Goal: Task Accomplishment & Management: Use online tool/utility

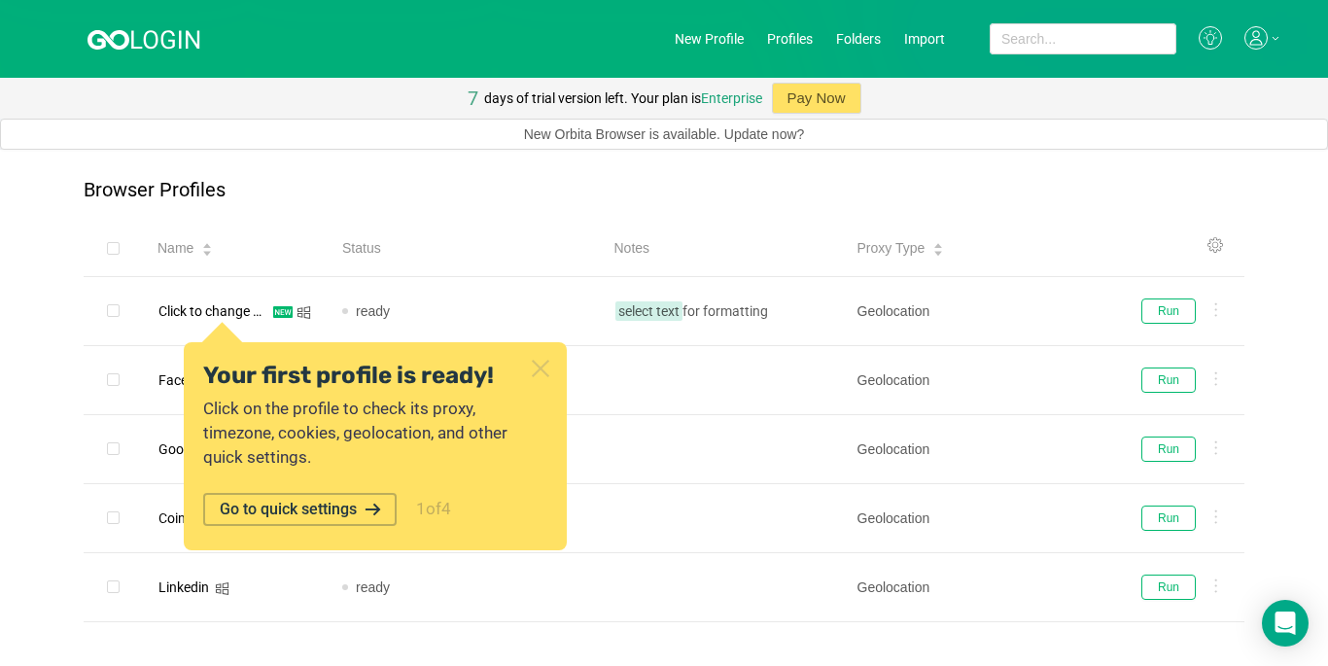
click at [532, 370] on icon at bounding box center [540, 368] width 25 height 25
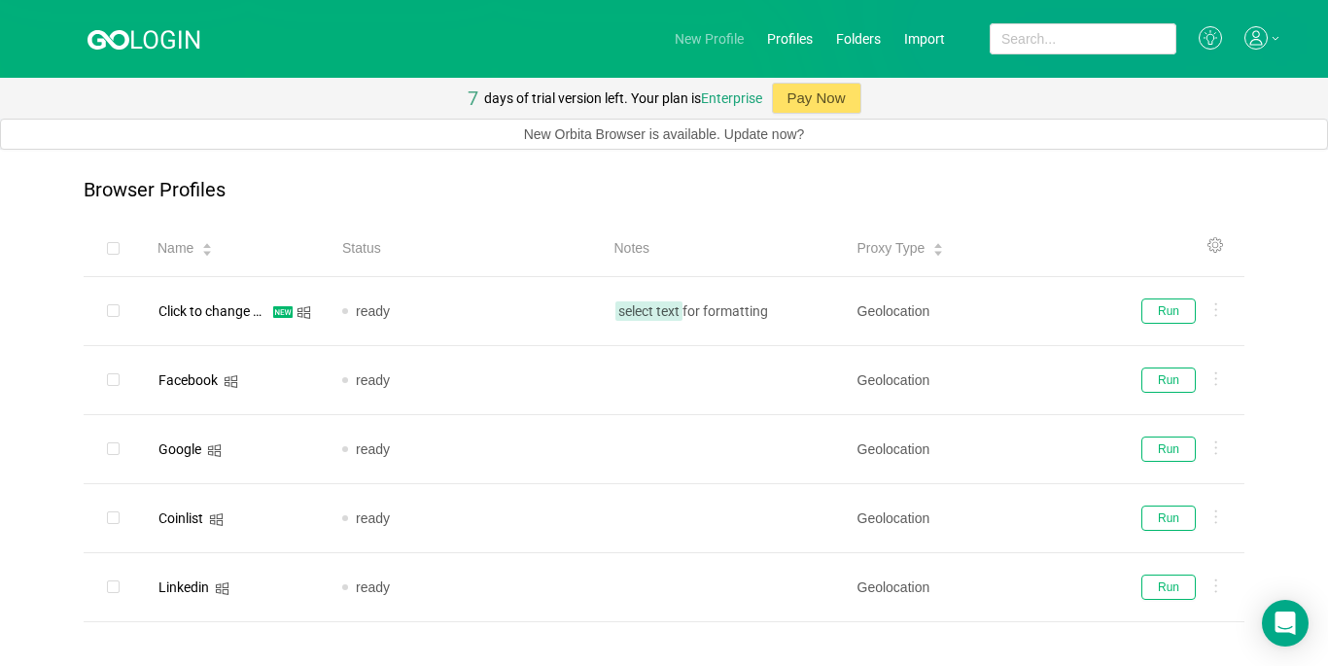
click at [699, 40] on link "New Profile" at bounding box center [709, 39] width 69 height 16
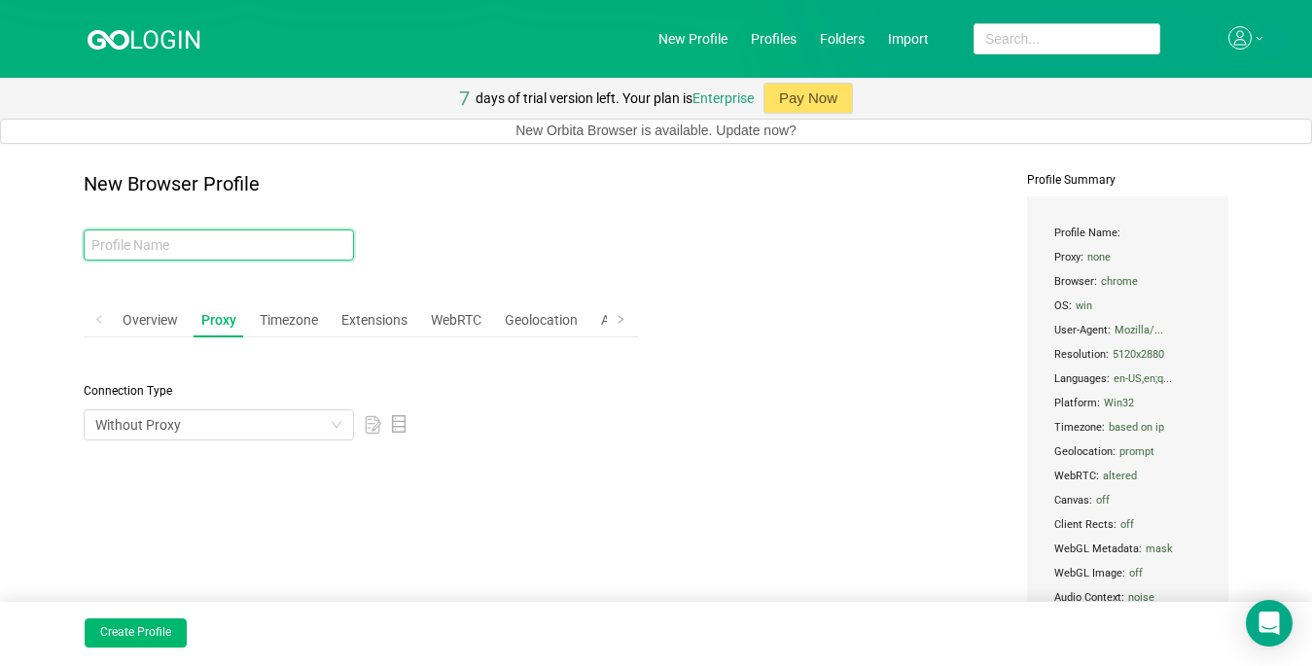
click at [137, 247] on input "text" at bounding box center [219, 244] width 270 height 31
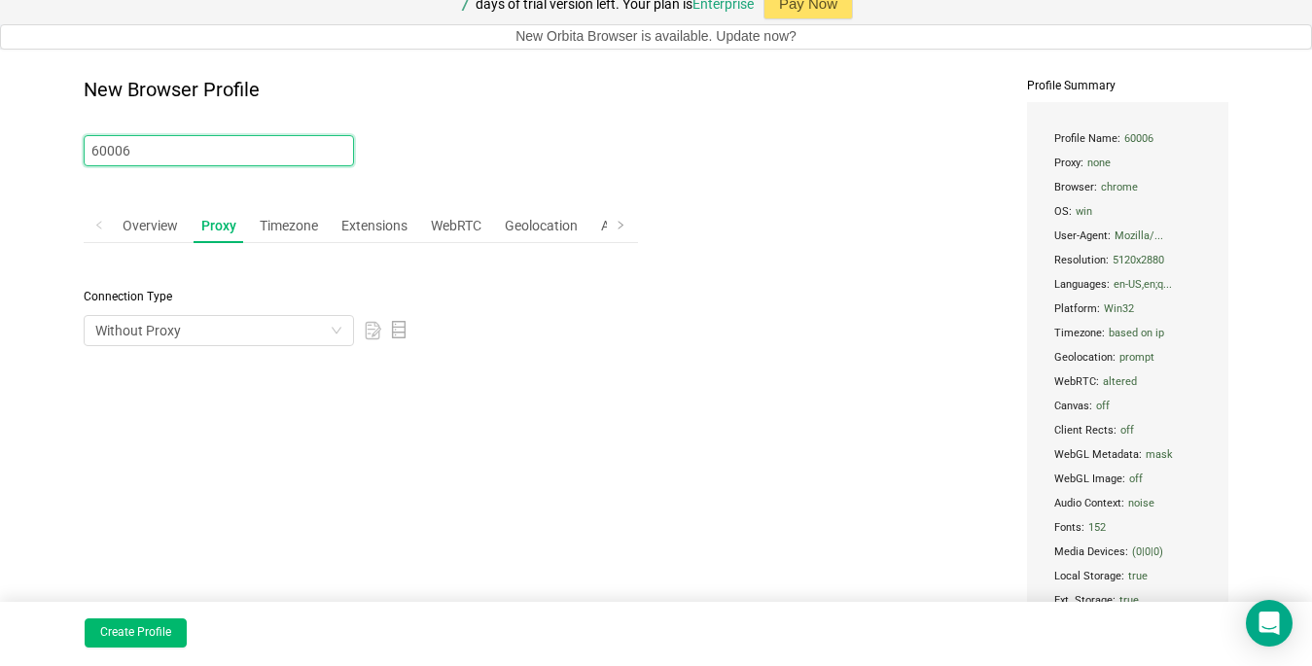
scroll to position [167, 0]
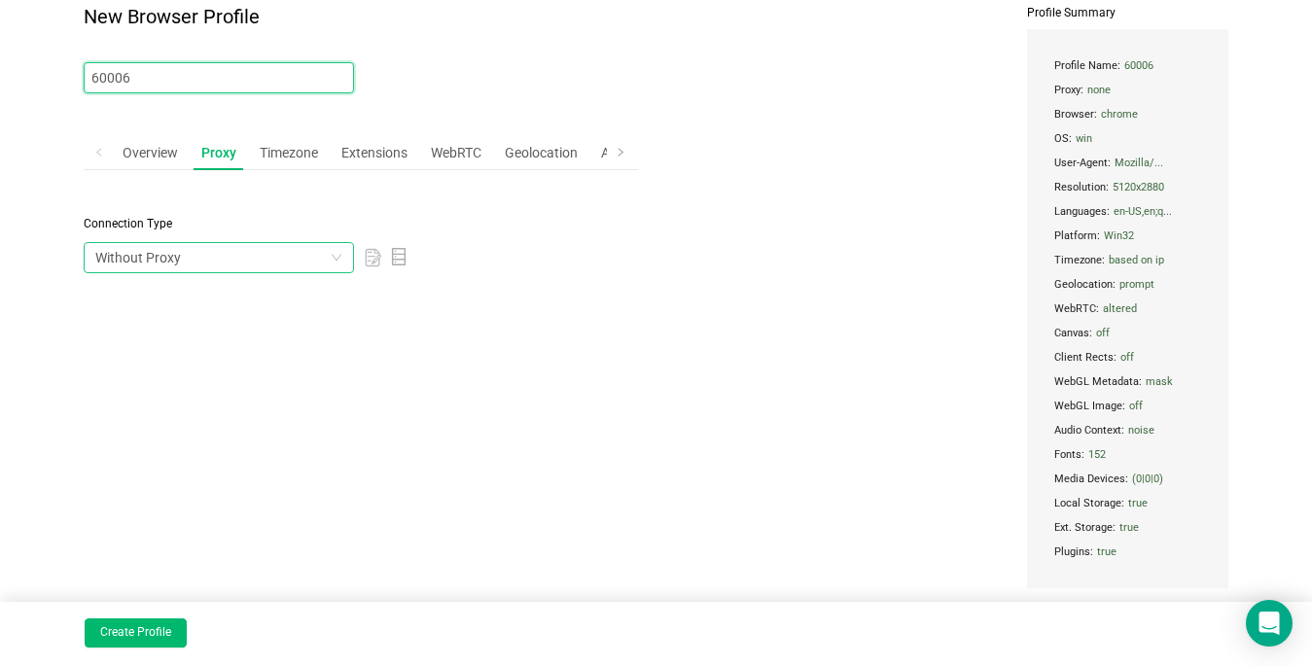
type input "60006"
click at [223, 258] on div "Without Proxy" at bounding box center [212, 257] width 234 height 29
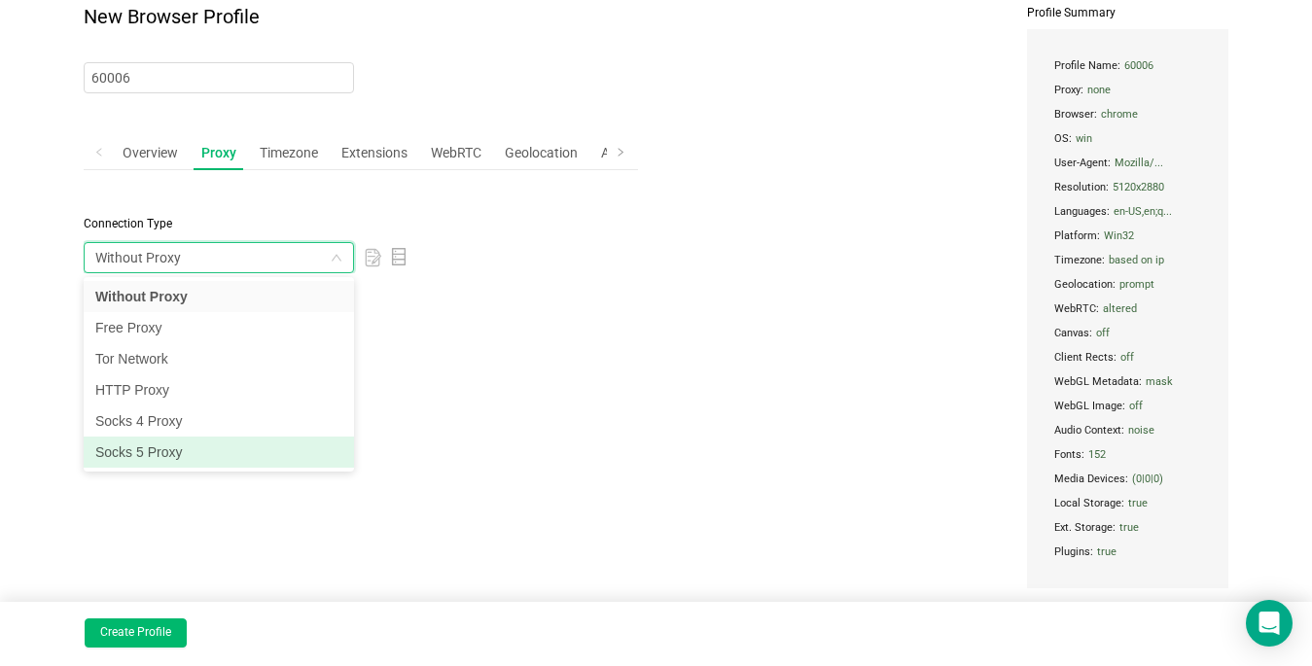
click at [125, 454] on li "Socks 5 Proxy" at bounding box center [219, 452] width 270 height 31
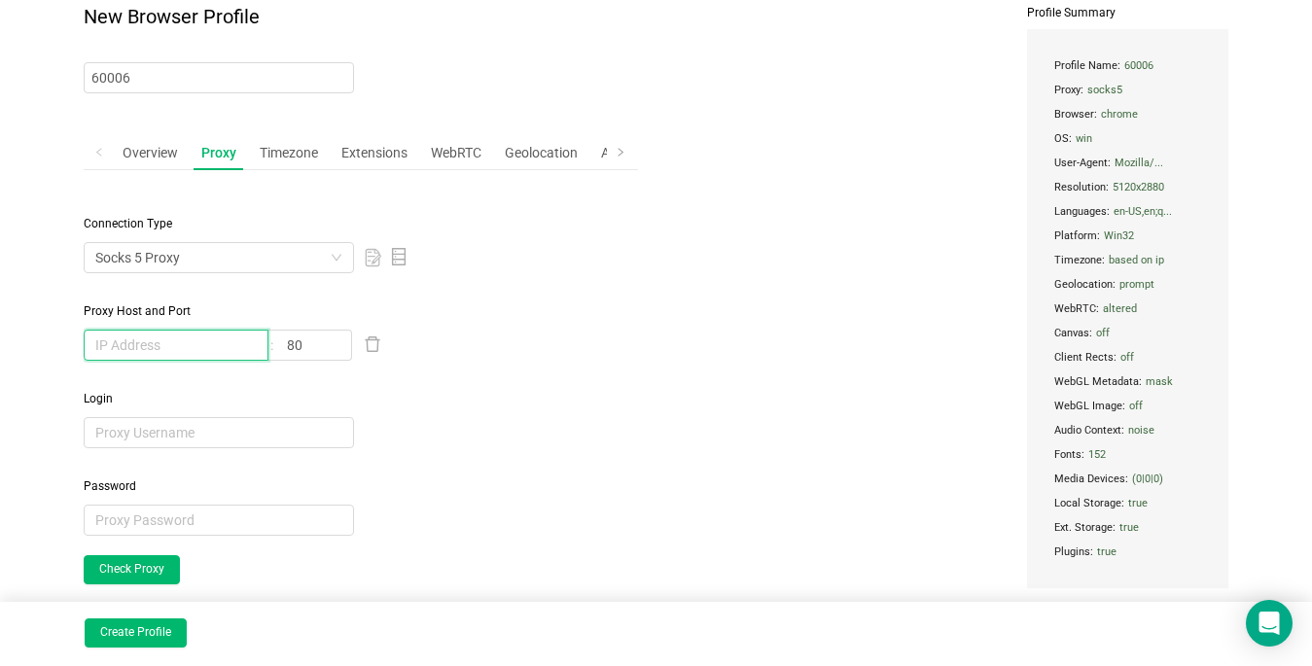
click at [136, 348] on input "text" at bounding box center [176, 345] width 185 height 31
type input "[TECHNICAL_ID]"
drag, startPoint x: 305, startPoint y: 342, endPoint x: 236, endPoint y: 337, distance: 69.2
click at [234, 337] on span "[TECHNICAL_ID] 80" at bounding box center [219, 345] width 270 height 31
type input "60006"
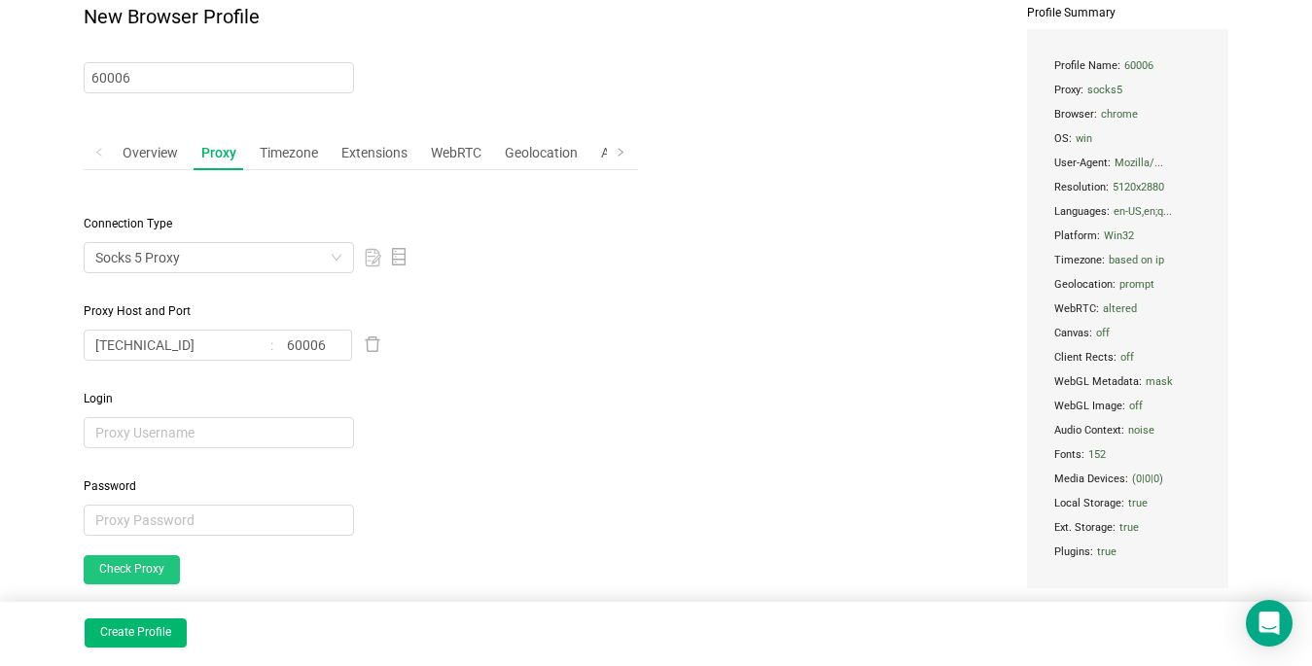
click at [114, 573] on button "Check Proxy" at bounding box center [132, 569] width 96 height 29
click at [151, 619] on button "Create Profile" at bounding box center [136, 632] width 102 height 29
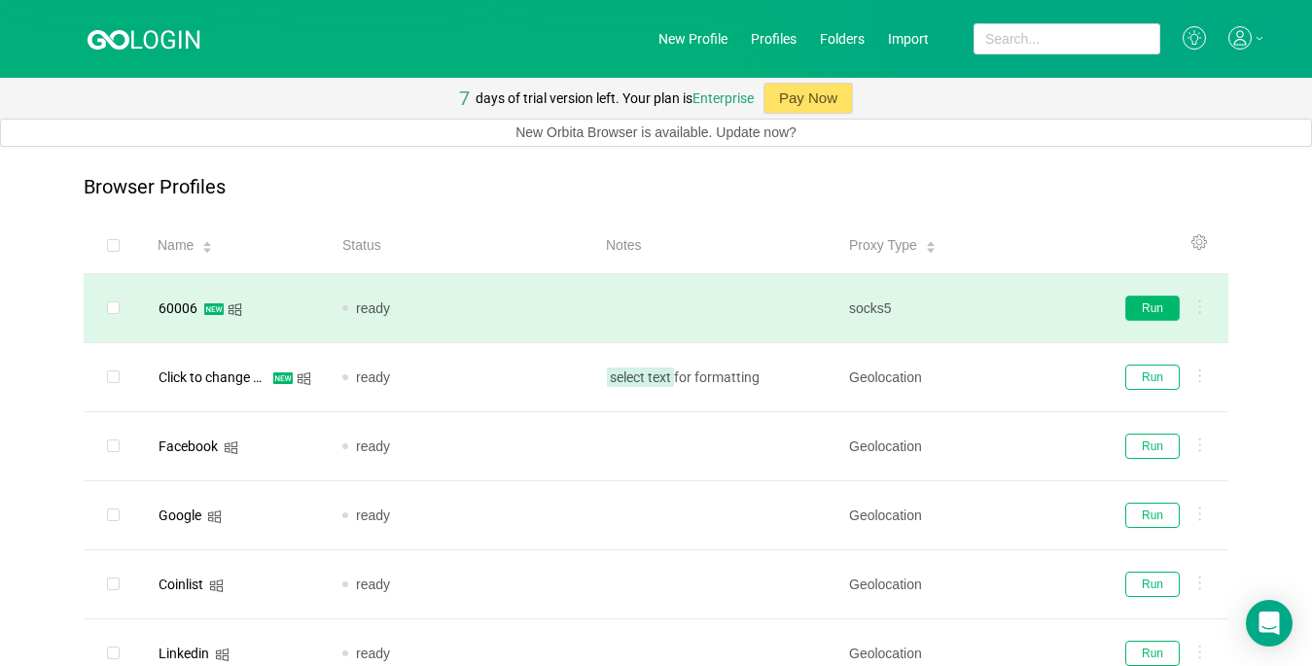
click at [963, 305] on button "Run" at bounding box center [1152, 308] width 54 height 25
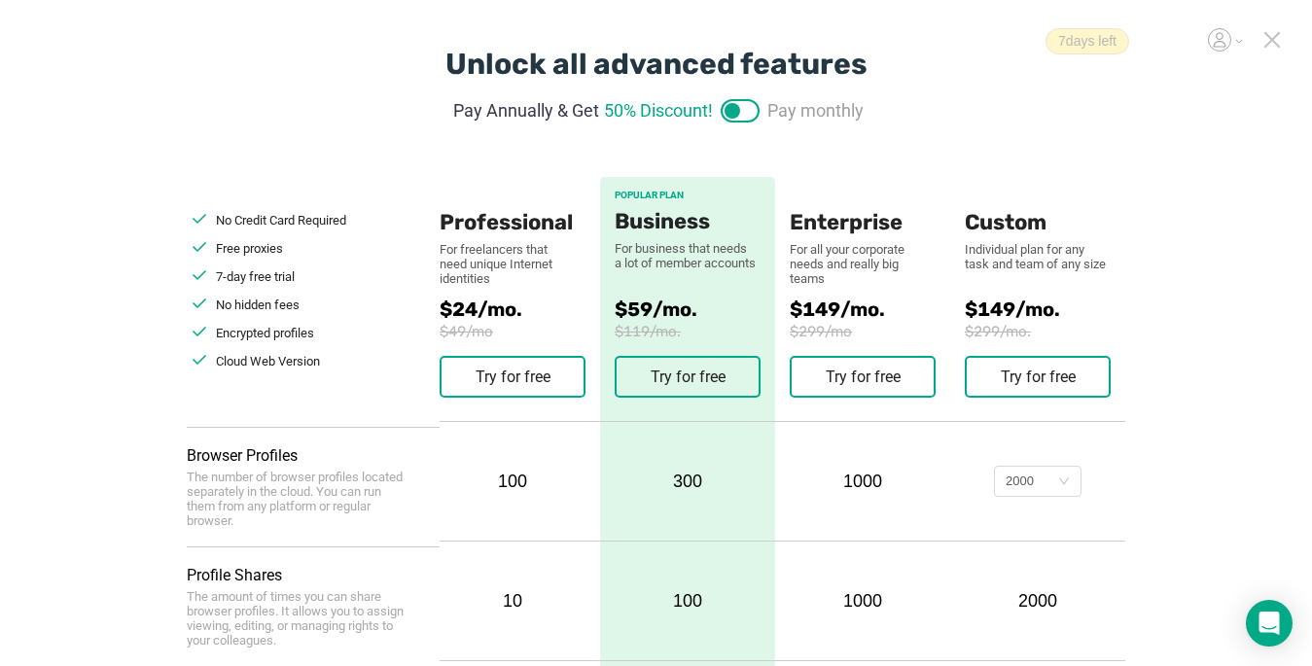
click at [963, 38] on icon at bounding box center [1272, 40] width 14 height 14
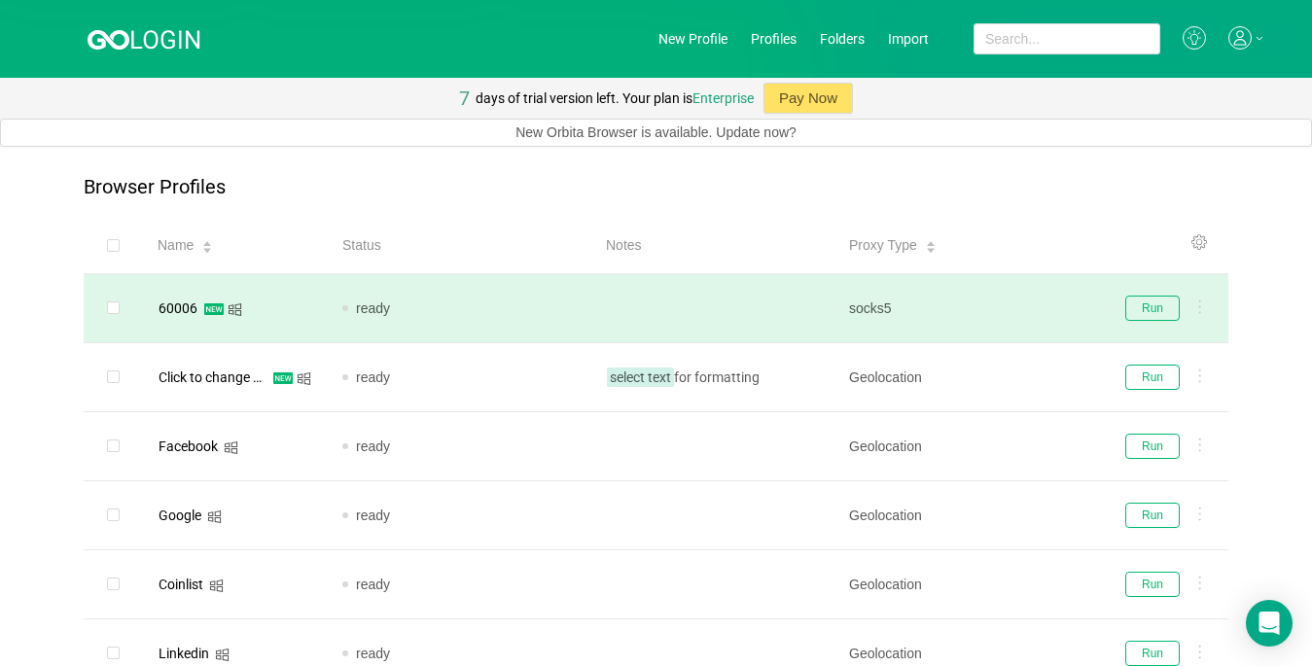
click at [328, 320] on td "ready" at bounding box center [458, 308] width 263 height 69
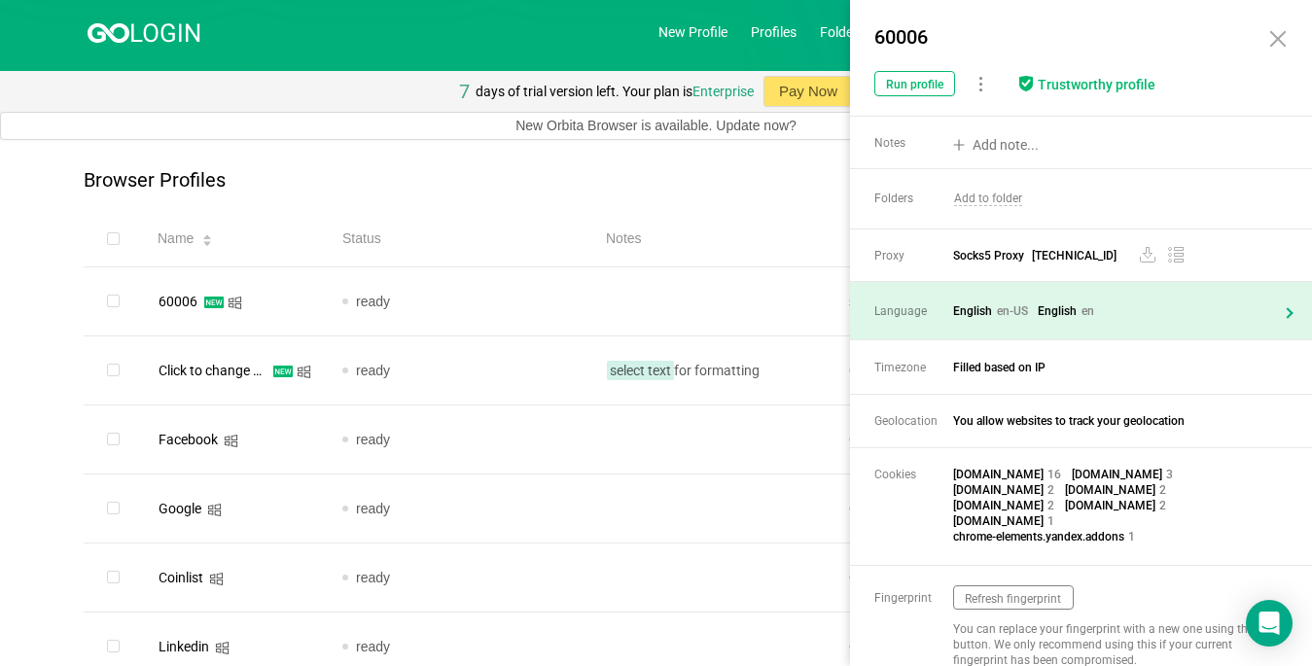
scroll to position [51, 0]
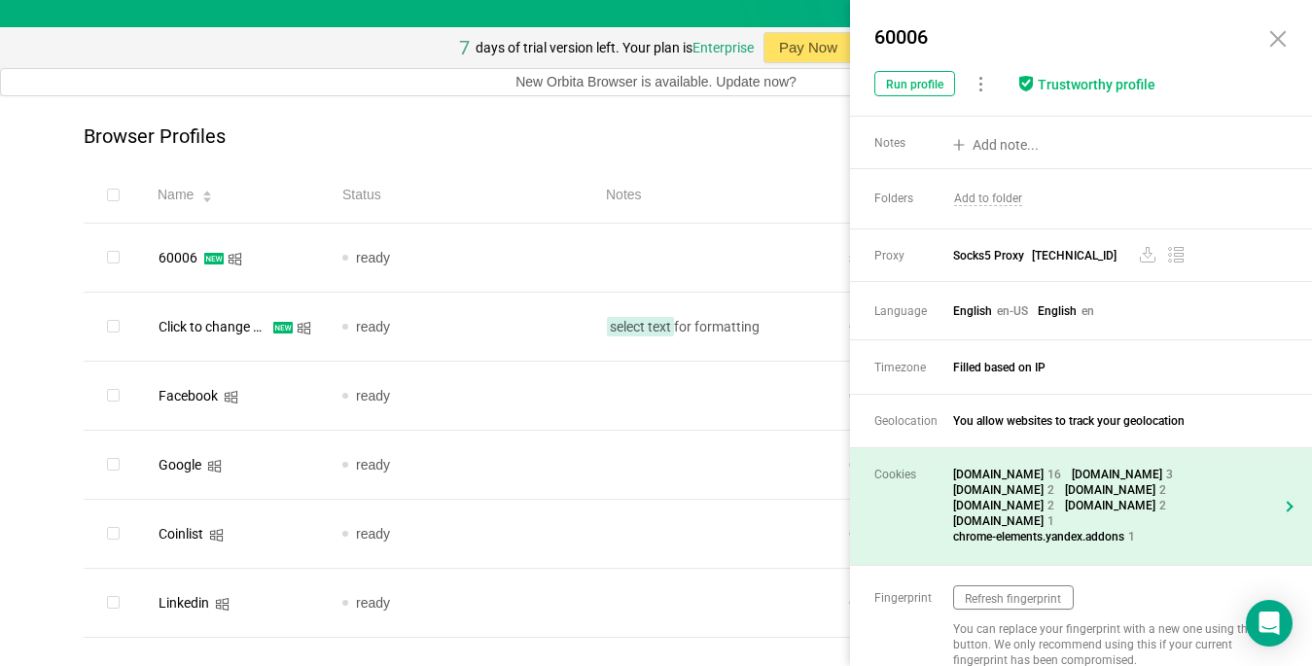
click at [963, 502] on div at bounding box center [1286, 507] width 11 height 11
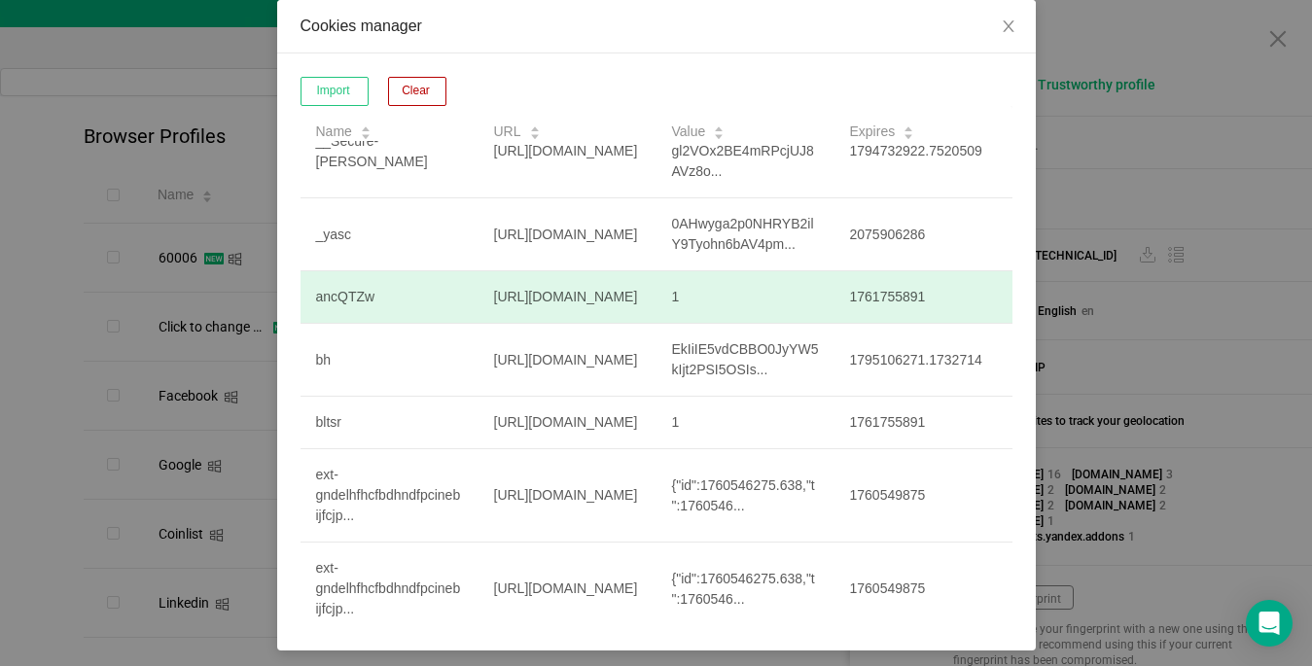
scroll to position [0, 0]
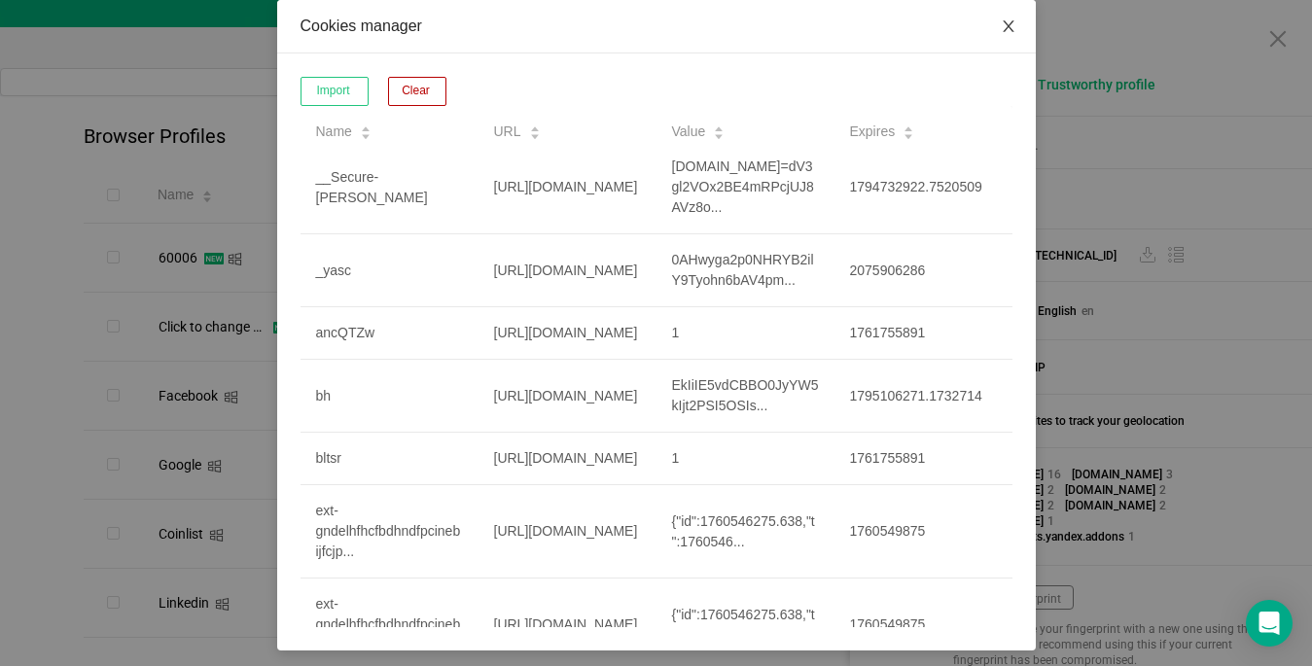
click at [963, 27] on icon "icon: close" at bounding box center [1008, 26] width 16 height 16
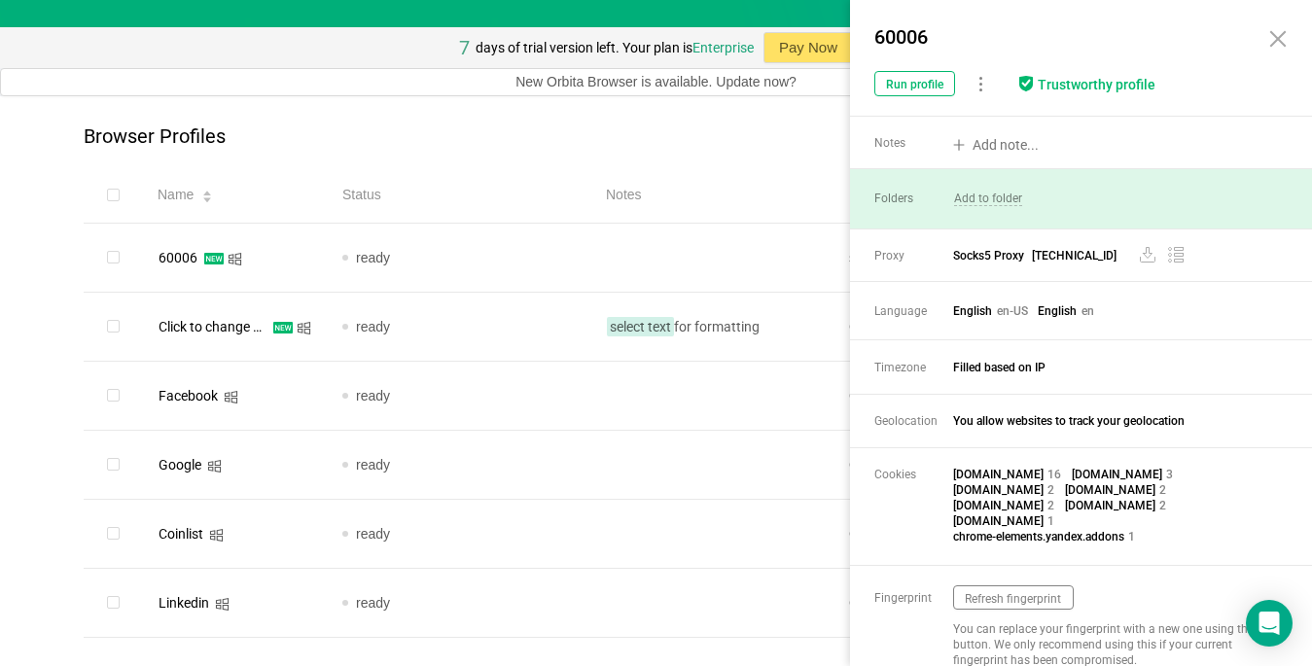
scroll to position [24, 0]
